Goal: Transaction & Acquisition: Download file/media

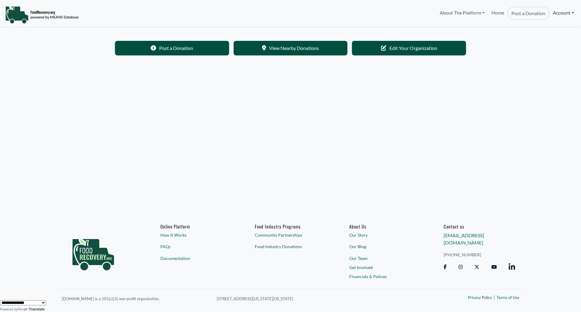
click at [558, 13] on link "Account" at bounding box center [563, 13] width 28 height 12
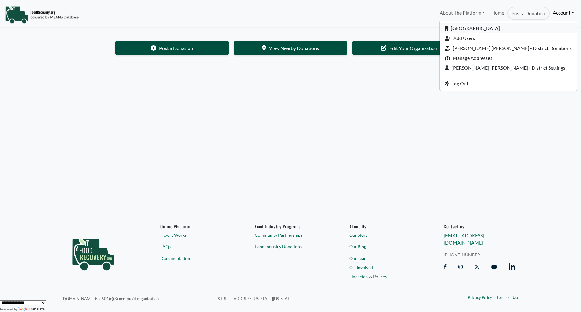
click at [500, 27] on link "[GEOGRAPHIC_DATA]" at bounding box center [508, 28] width 137 height 10
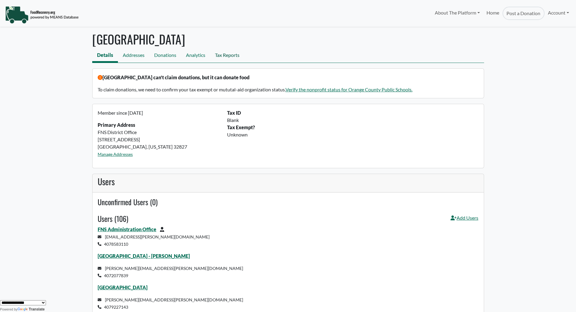
click at [230, 49] on link "Tax Reports" at bounding box center [227, 56] width 34 height 14
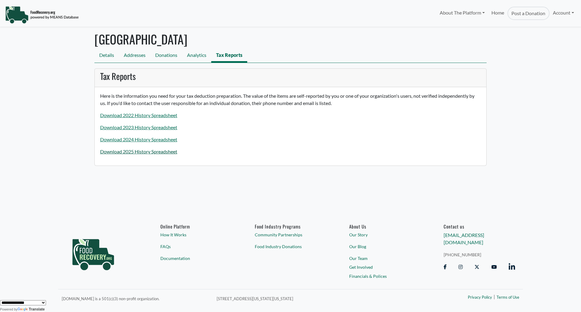
click at [141, 154] on link "Download 2025 History Spreadsheet" at bounding box center [138, 152] width 77 height 6
click at [141, 152] on link "Download 2025 History Spreadsheet" at bounding box center [138, 152] width 77 height 6
click at [116, 147] on div "Here is the information you need for your tax deduction preparation. The value …" at bounding box center [291, 126] width 392 height 78
click at [114, 151] on link "Download 2025 History Spreadsheet" at bounding box center [138, 152] width 77 height 6
